Goal: Book appointment/travel/reservation

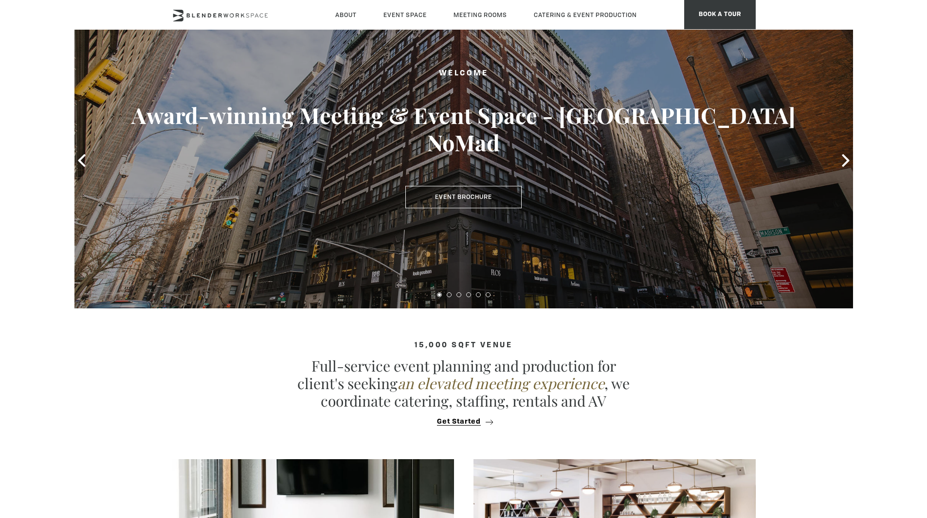
scroll to position [79, 0]
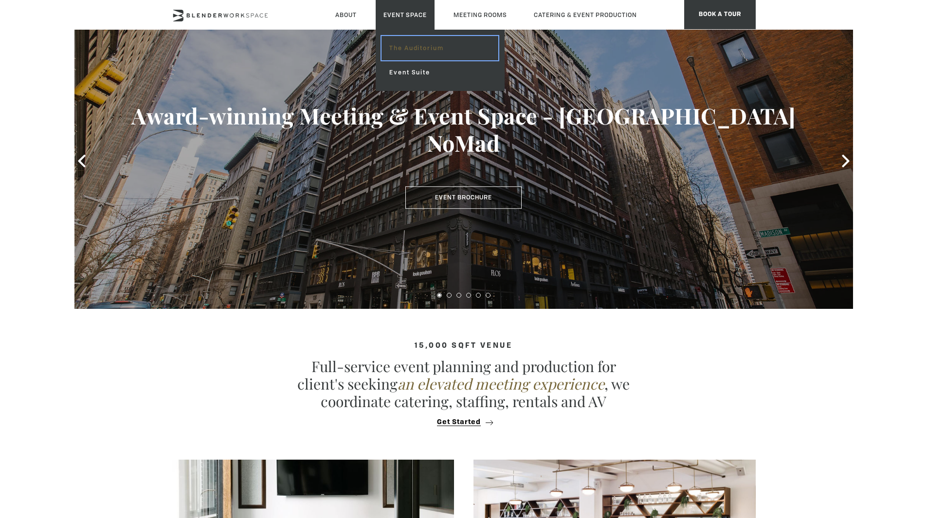
click at [423, 56] on link "The Auditorium" at bounding box center [439, 48] width 116 height 24
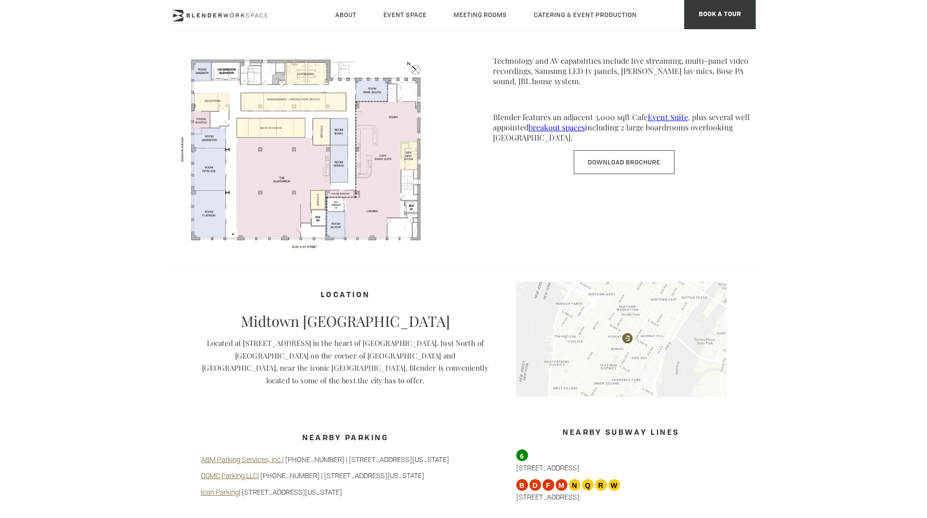
scroll to position [540, 0]
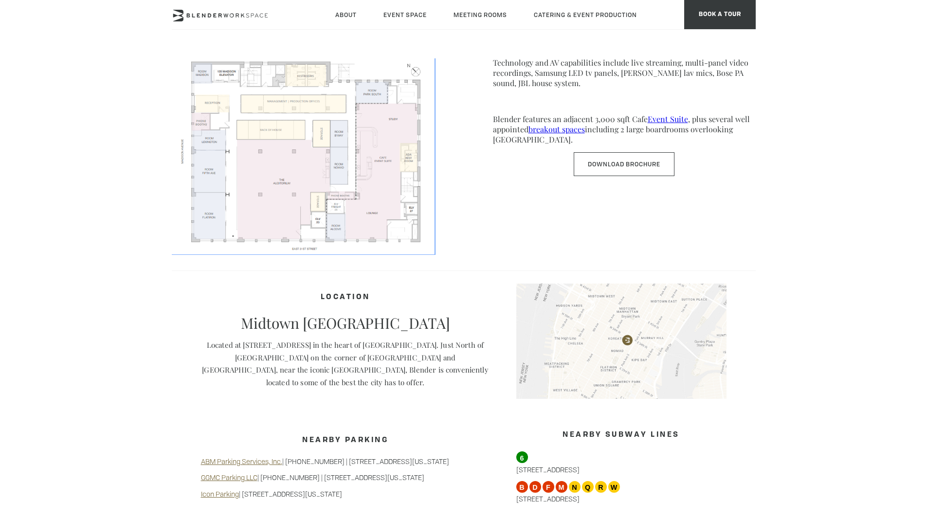
click at [313, 126] on img at bounding box center [303, 139] width 263 height 228
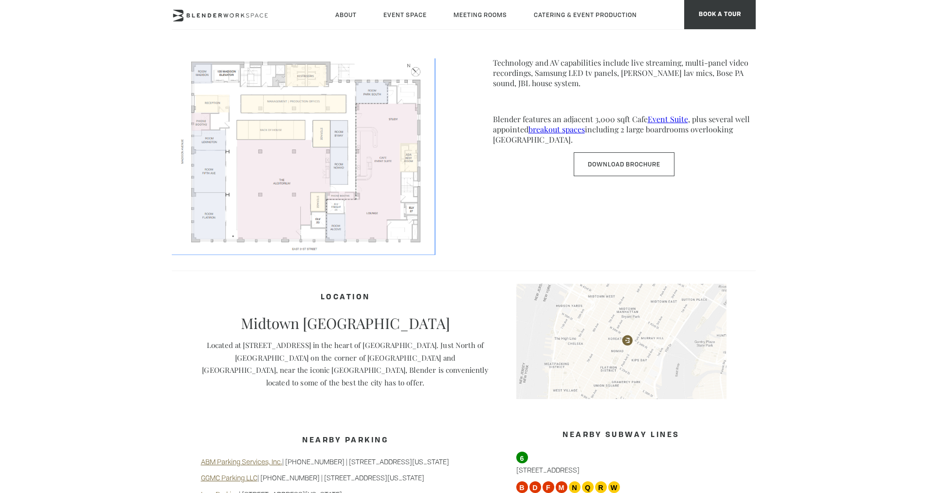
click at [364, 141] on img at bounding box center [303, 139] width 263 height 228
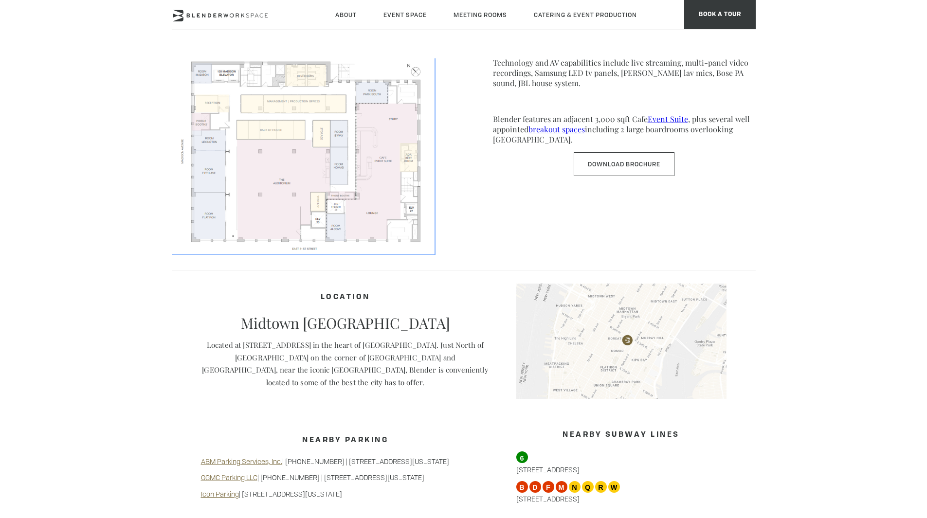
click at [397, 218] on img at bounding box center [303, 139] width 263 height 228
